Goal: Complete application form

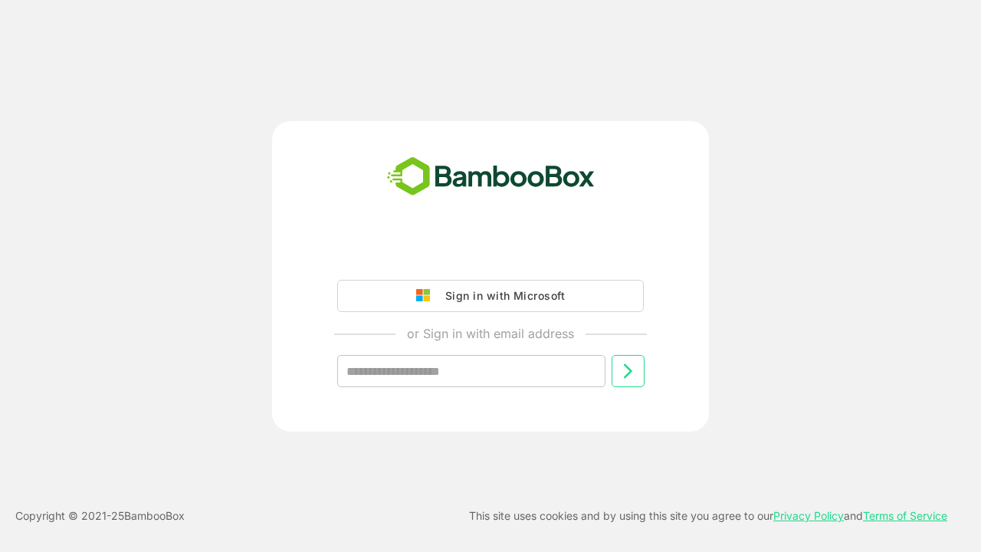
type input "**********"
click at [628, 371] on icon at bounding box center [627, 371] width 18 height 18
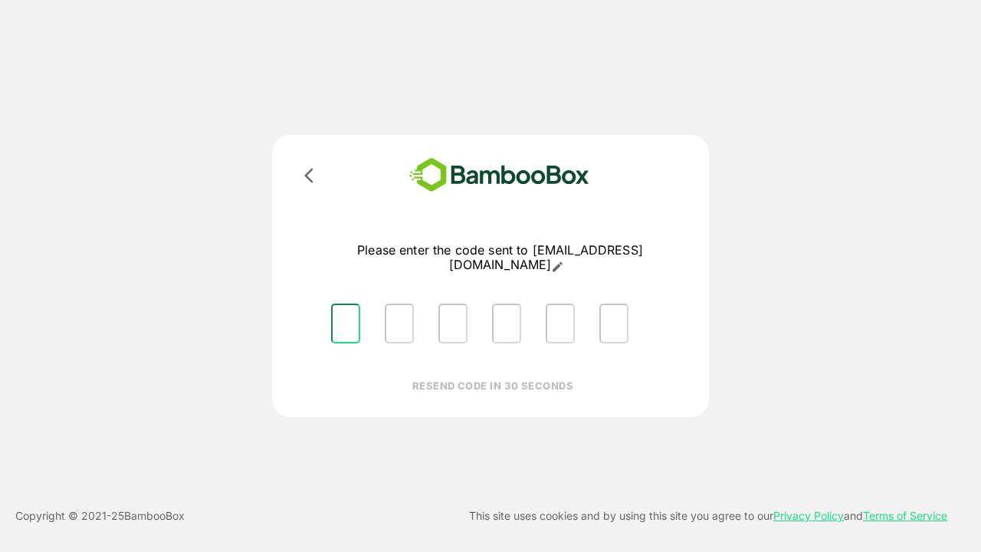
type input "*"
